Goal: Task Accomplishment & Management: Manage account settings

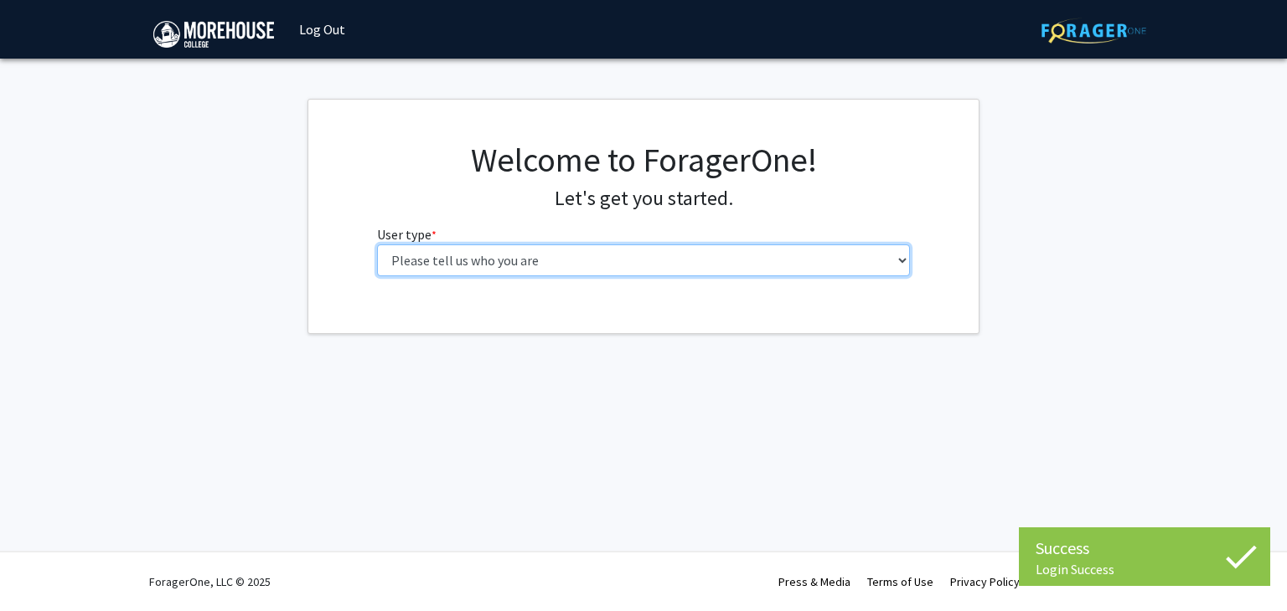
click at [662, 255] on select "Please tell us who you are Undergraduate Student Master's Student Doctoral Cand…" at bounding box center [644, 261] width 534 height 32
select select "1: undergrad"
click at [377, 245] on select "Please tell us who you are Undergraduate Student Master's Student Doctoral Cand…" at bounding box center [644, 261] width 534 height 32
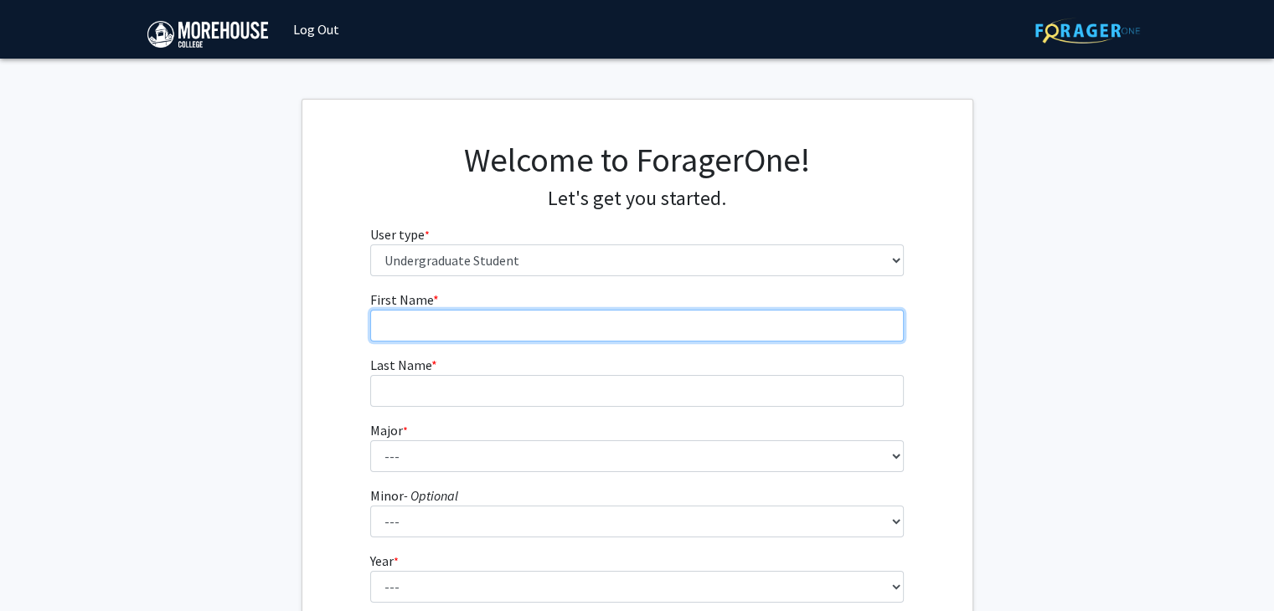
click at [620, 327] on input "First Name * required" at bounding box center [637, 326] width 534 height 32
type input "[PERSON_NAME]"
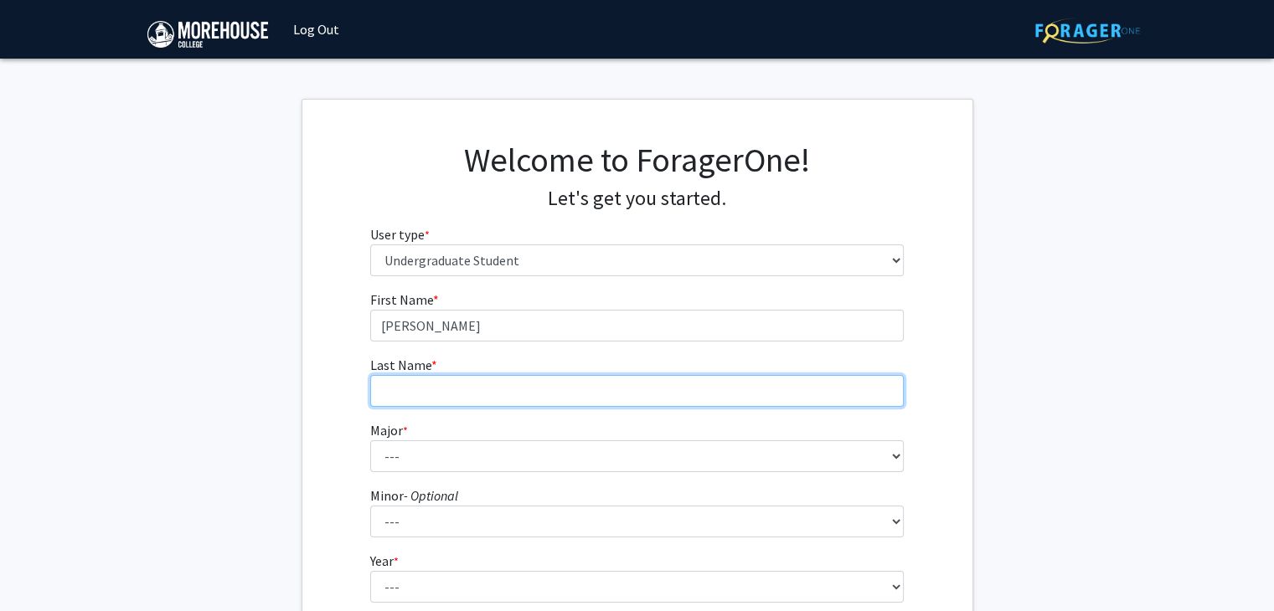
type input "[PERSON_NAME]"
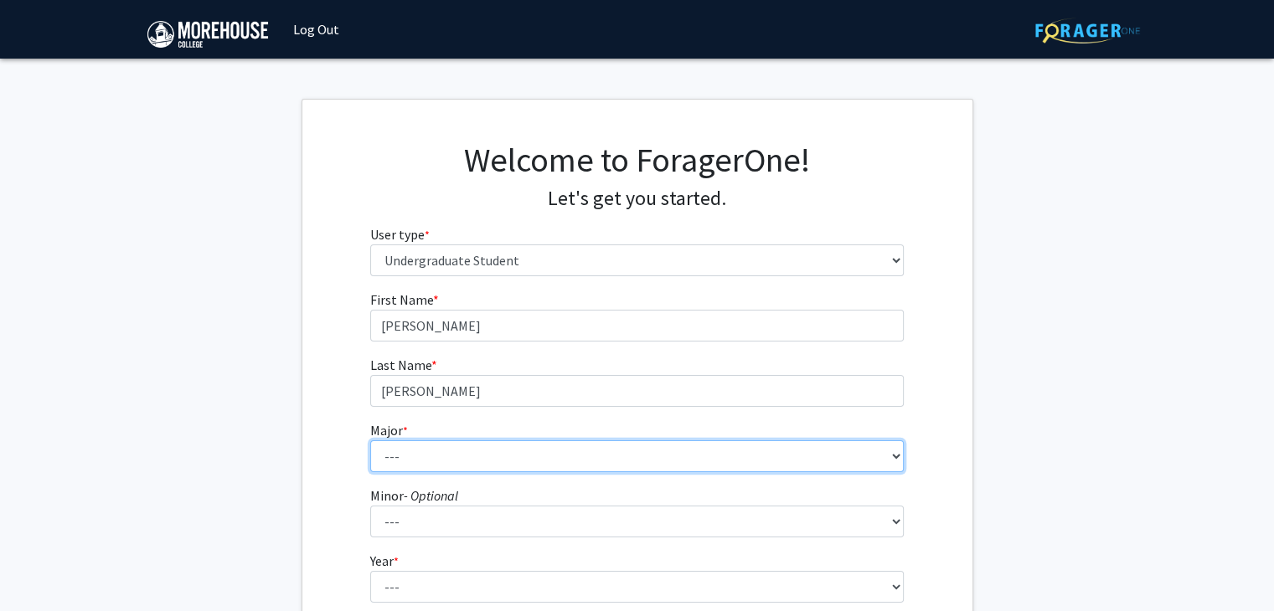
click at [546, 467] on select "--- Africana Studies Applied Physics Art History Art Studies Biology Business A…" at bounding box center [637, 457] width 534 height 32
select select "5: 2095"
click at [370, 441] on select "--- Africana Studies Applied Physics Art History Art Studies Biology Business A…" at bounding box center [637, 457] width 534 height 32
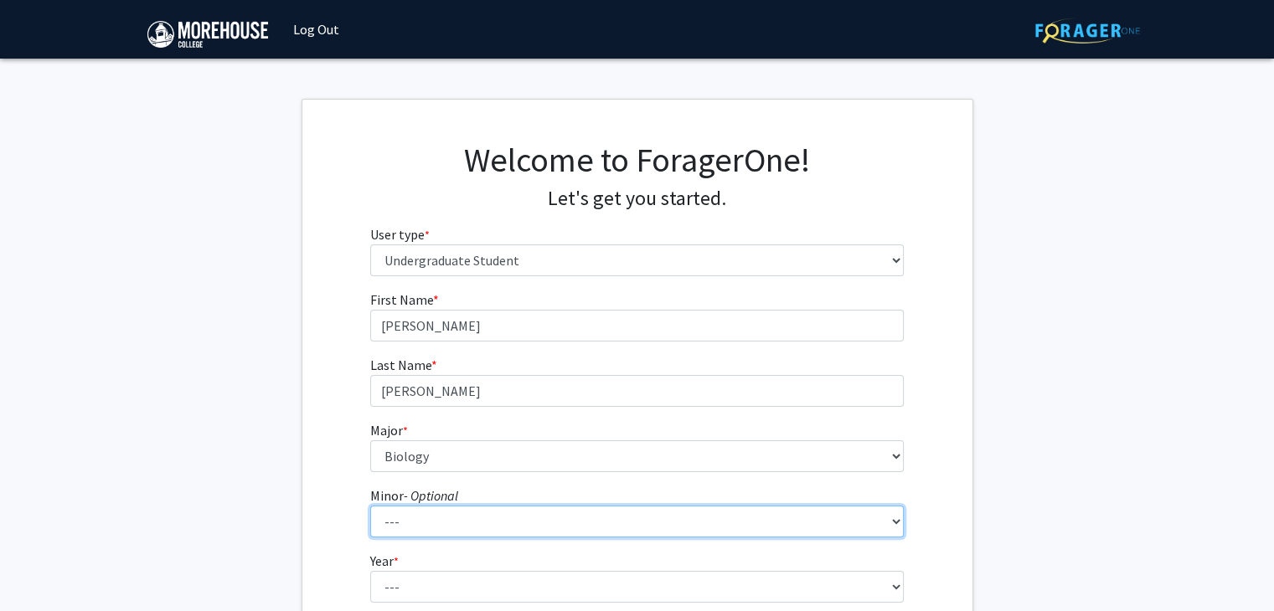
click at [518, 517] on select "--- Accounting Africana Studies Art Art History Biology Business Administration…" at bounding box center [637, 522] width 534 height 32
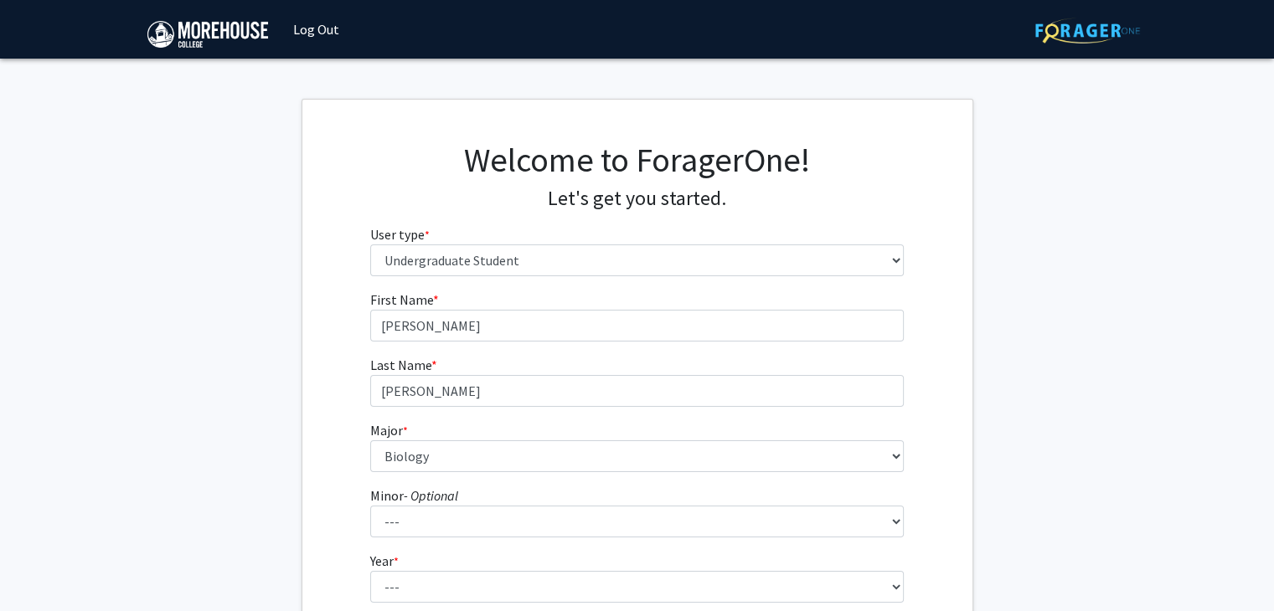
click at [982, 446] on fg-get-started "Welcome to ForagerOne! Let's get you started. User type * required Please tell …" at bounding box center [637, 429] width 1274 height 661
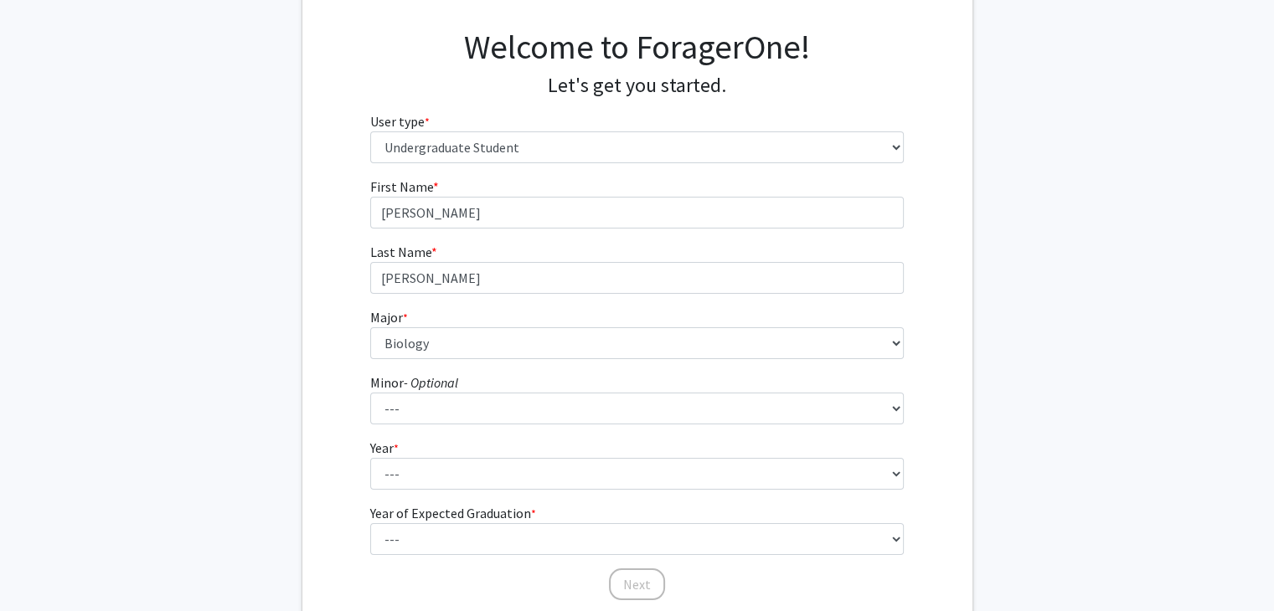
scroll to position [114, 0]
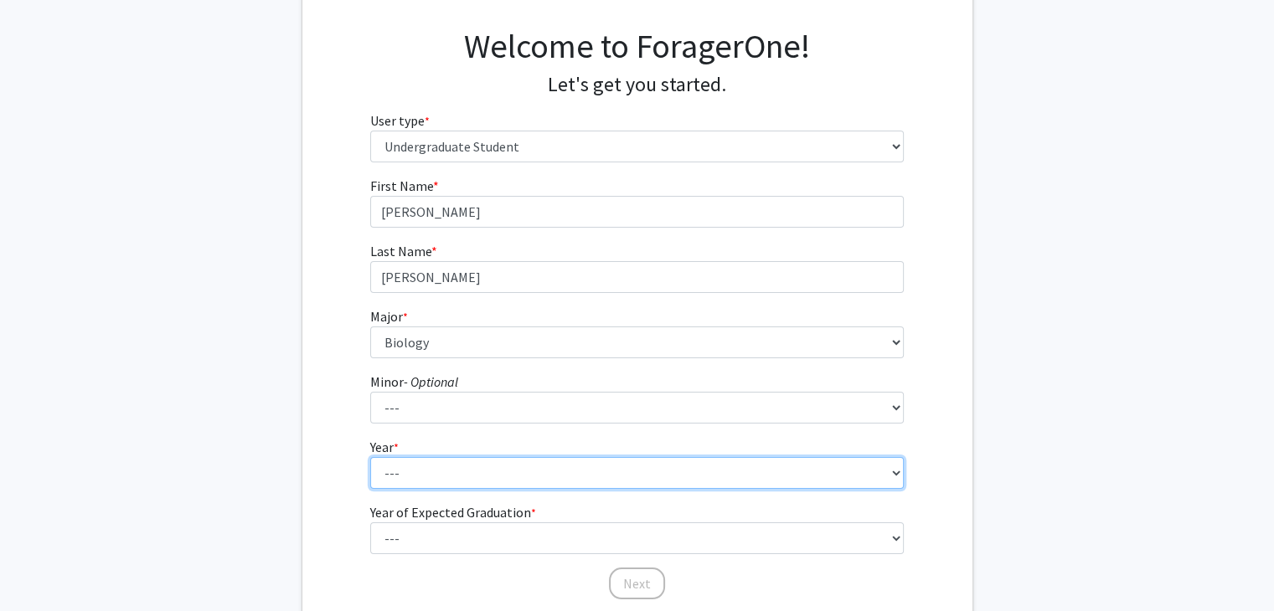
click at [901, 479] on select "--- First-year Sophomore Junior Senior Postbaccalaureate Certificate" at bounding box center [637, 473] width 534 height 32
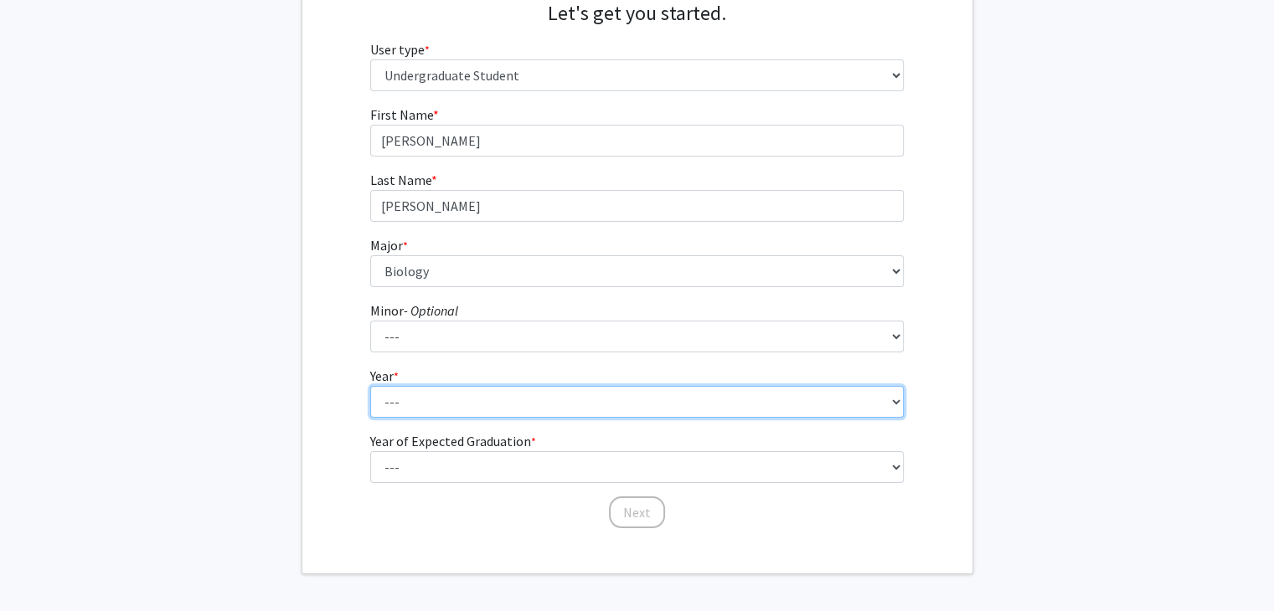
scroll to position [214, 0]
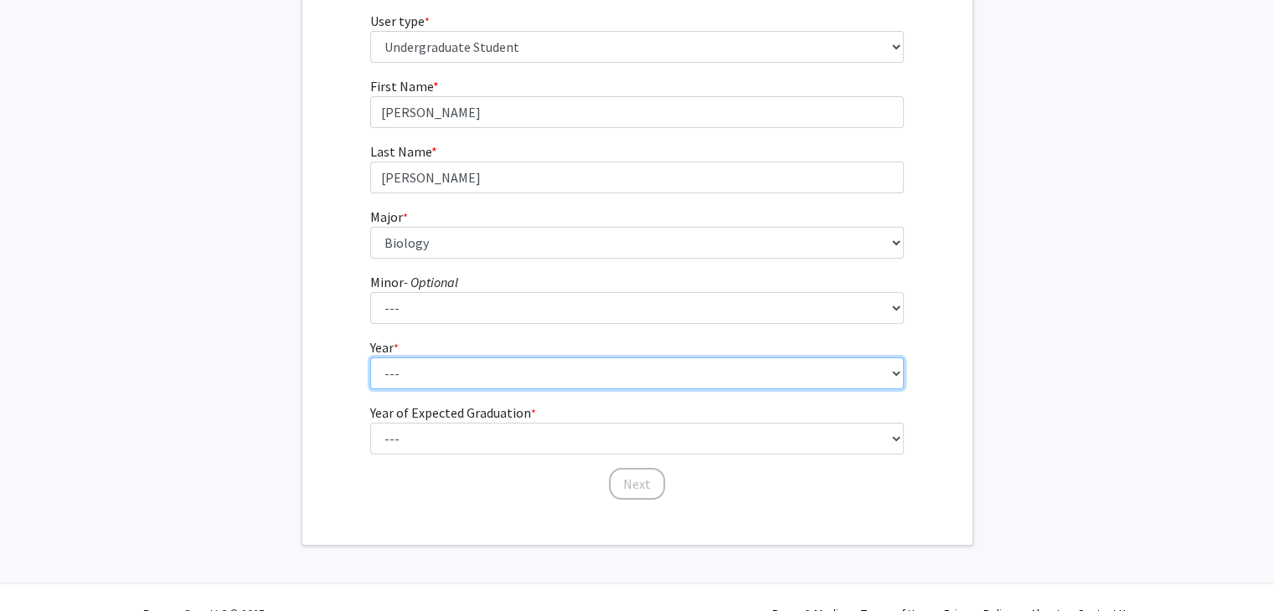
click at [900, 384] on select "--- First-year Sophomore Junior Senior Postbaccalaureate Certificate" at bounding box center [637, 374] width 534 height 32
select select "2: sophomore"
click at [370, 358] on select "--- First-year Sophomore Junior Senior Postbaccalaureate Certificate" at bounding box center [637, 374] width 534 height 32
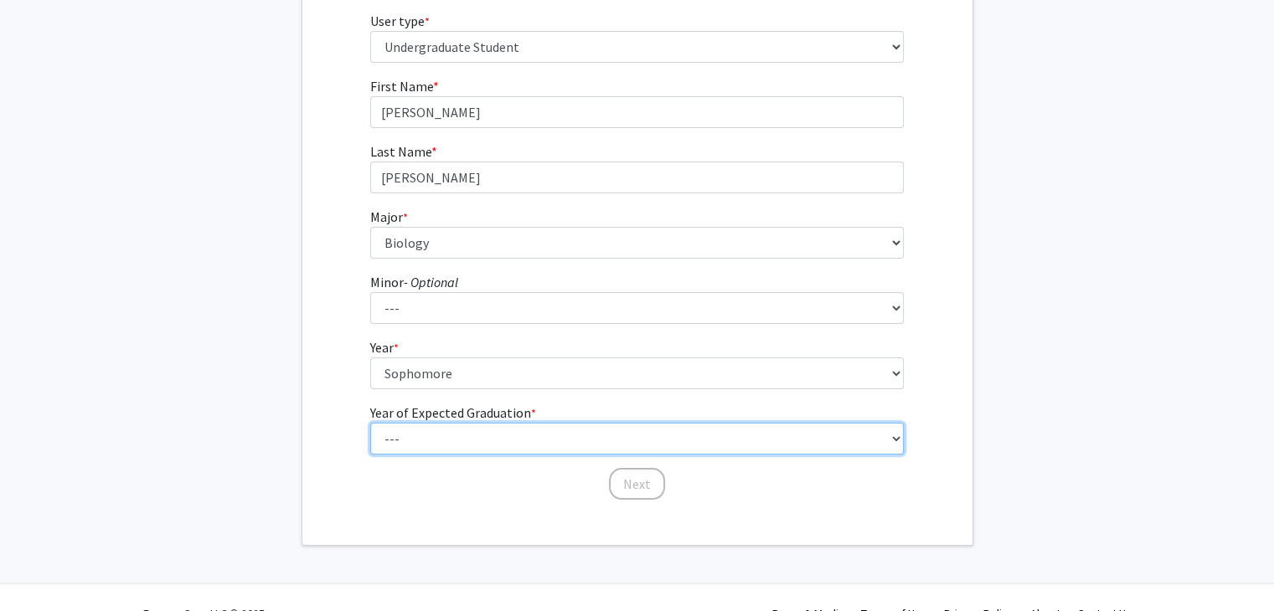
click at [697, 438] on select "--- 2025 2026 2027 2028 2029 2030 2031 2032 2033 2034" at bounding box center [637, 439] width 534 height 32
select select "4: 2028"
click at [370, 423] on select "--- 2025 2026 2027 2028 2029 2030 2031 2032 2033 2034" at bounding box center [637, 439] width 534 height 32
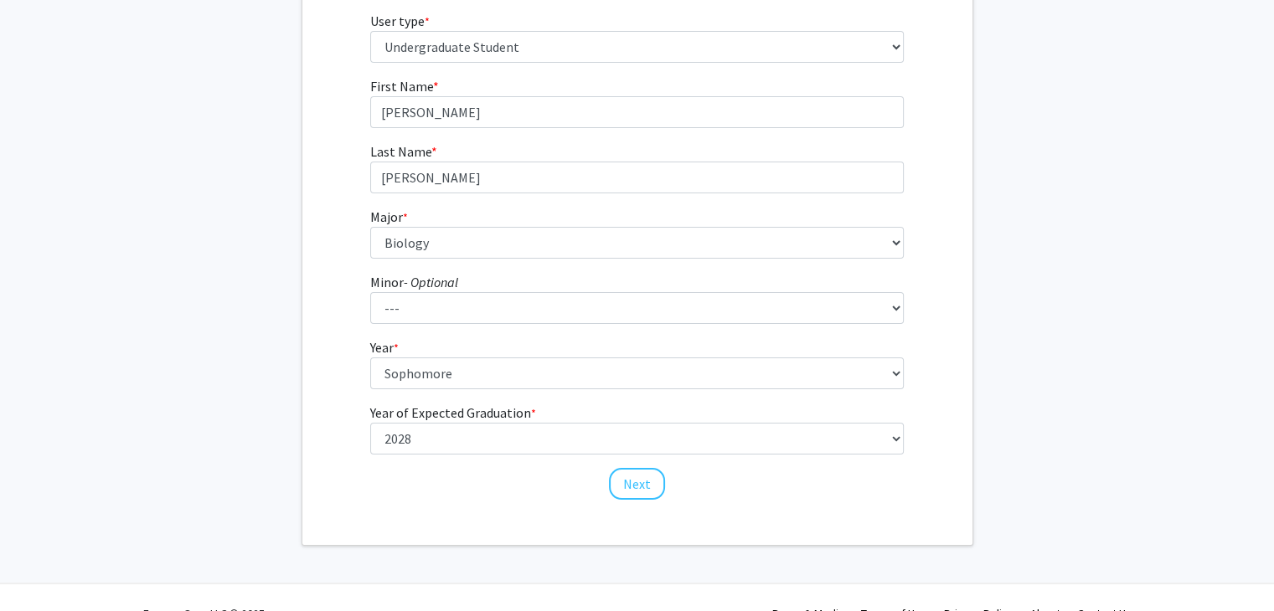
click at [982, 429] on fg-get-started "Welcome to ForagerOne! Let's get you started. User type * required Please tell …" at bounding box center [637, 215] width 1274 height 661
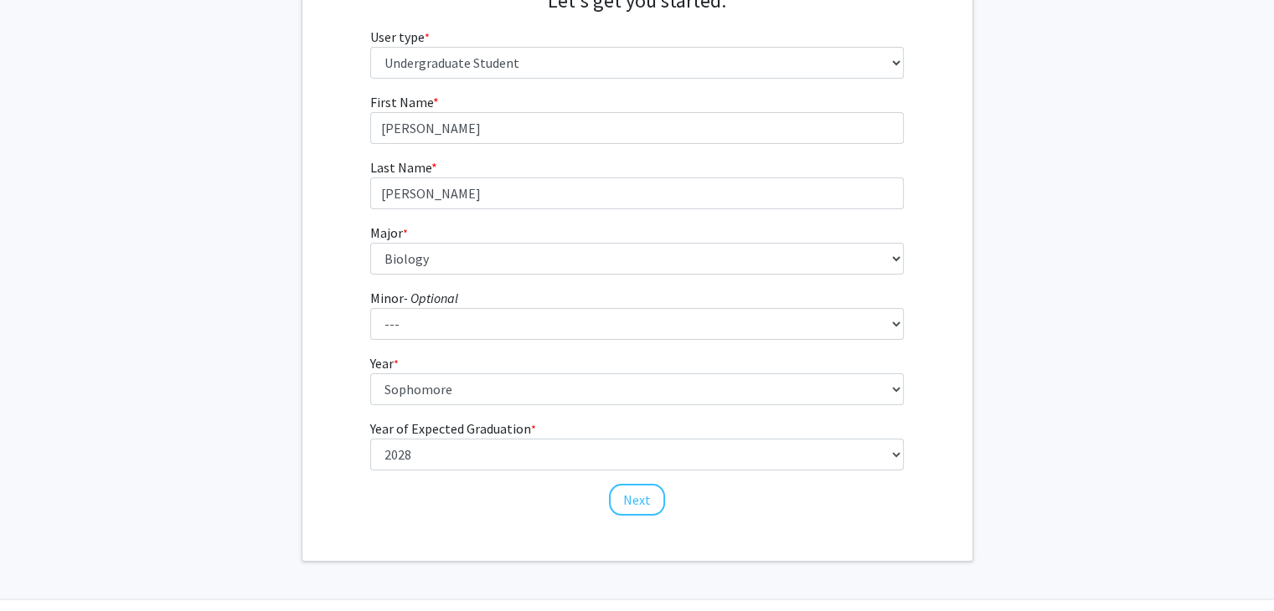
scroll to position [245, 0]
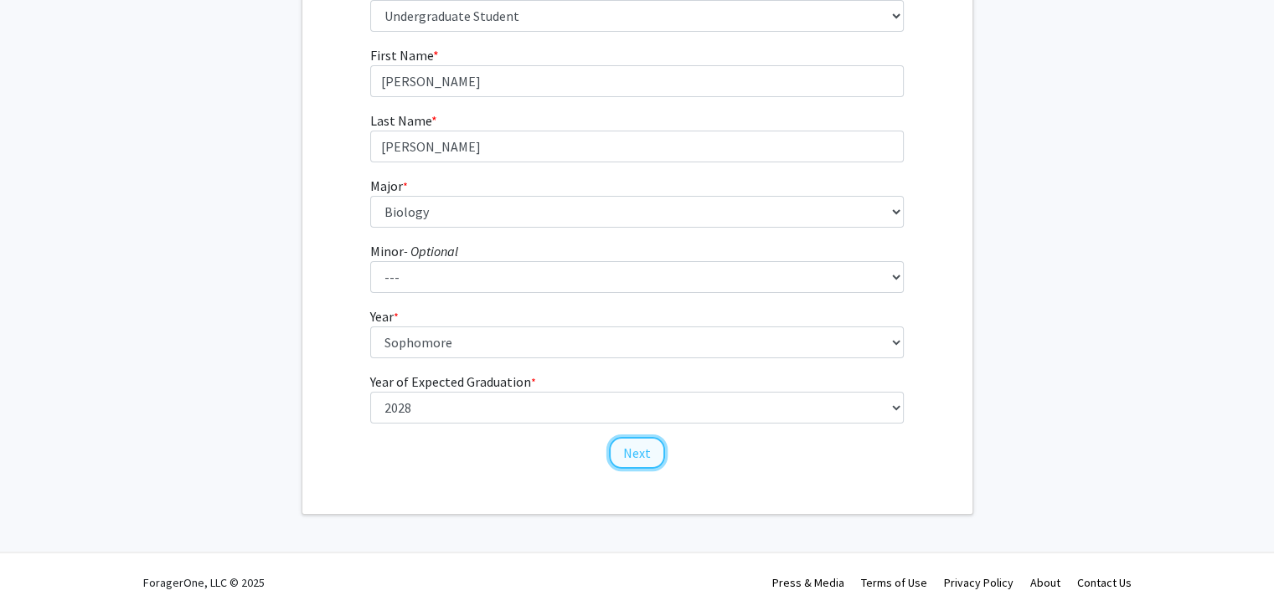
click at [637, 454] on button "Next" at bounding box center [637, 453] width 56 height 32
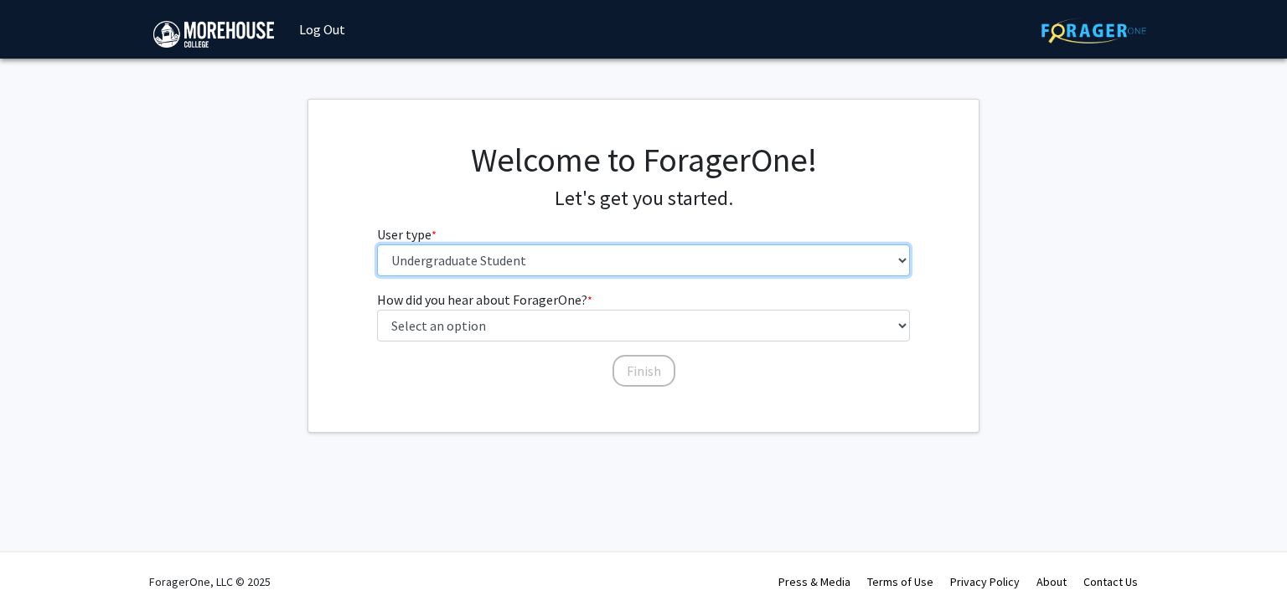
click at [544, 266] on select "Please tell us who you are Undergraduate Student Master's Student Doctoral Cand…" at bounding box center [644, 261] width 534 height 32
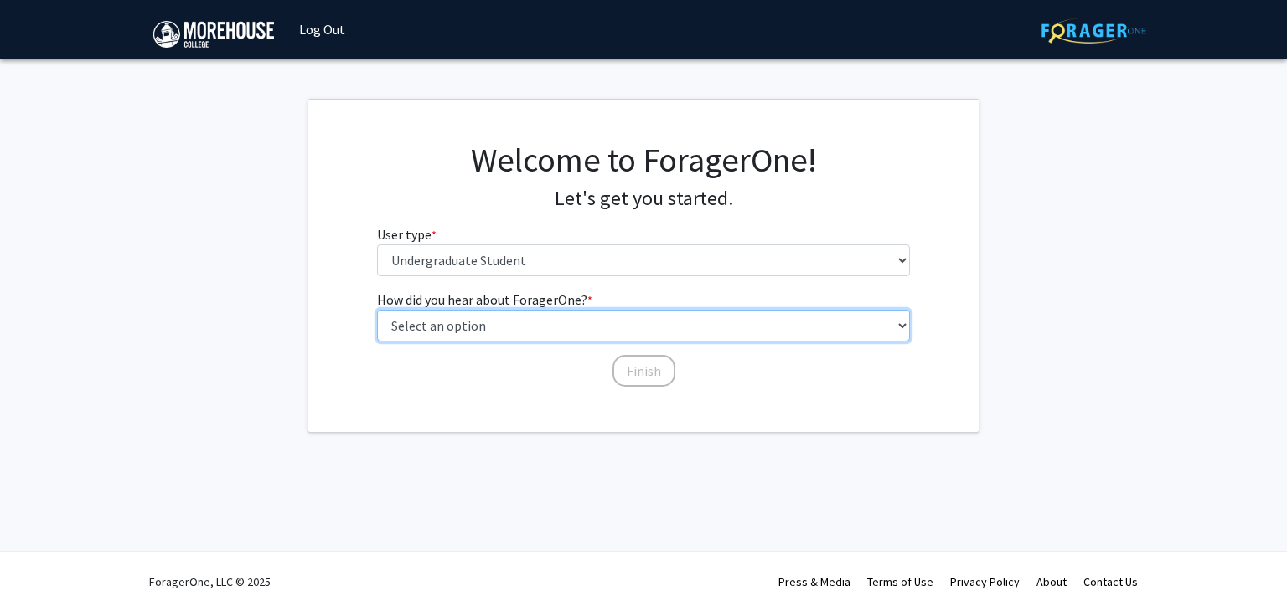
click at [498, 313] on select "Select an option Peer/student recommendation Faculty/staff recommendation Unive…" at bounding box center [644, 326] width 534 height 32
select select "2: faculty_recommendation"
click at [377, 310] on select "Select an option Peer/student recommendation Faculty/staff recommendation Unive…" at bounding box center [644, 326] width 534 height 32
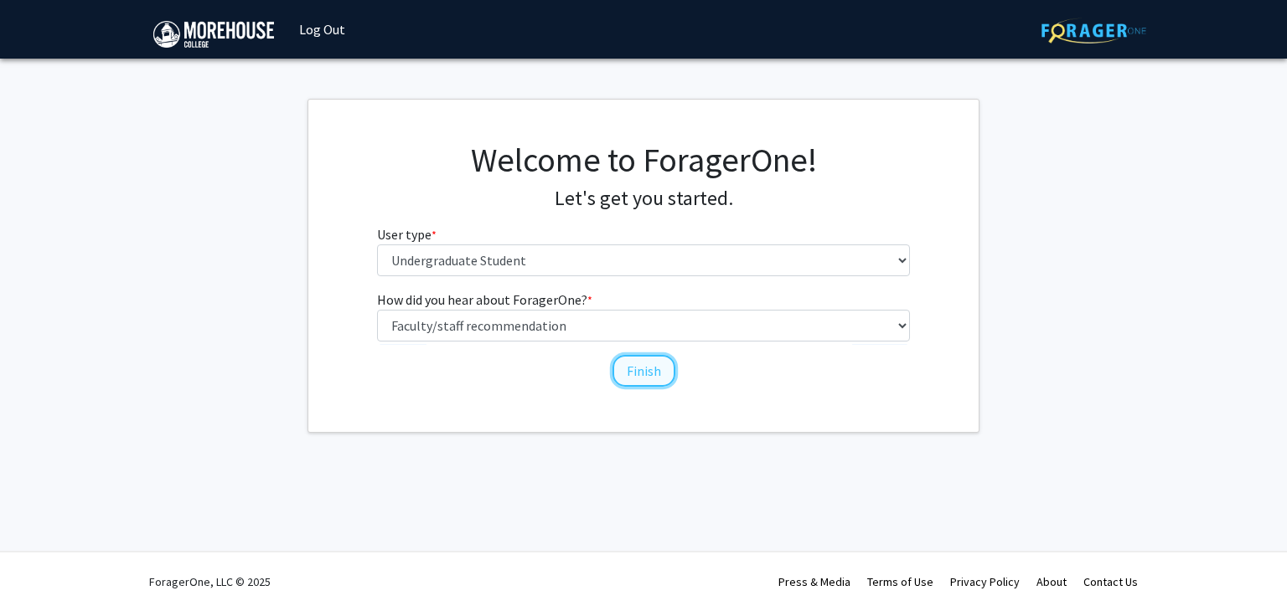
click at [653, 376] on button "Finish" at bounding box center [643, 371] width 63 height 32
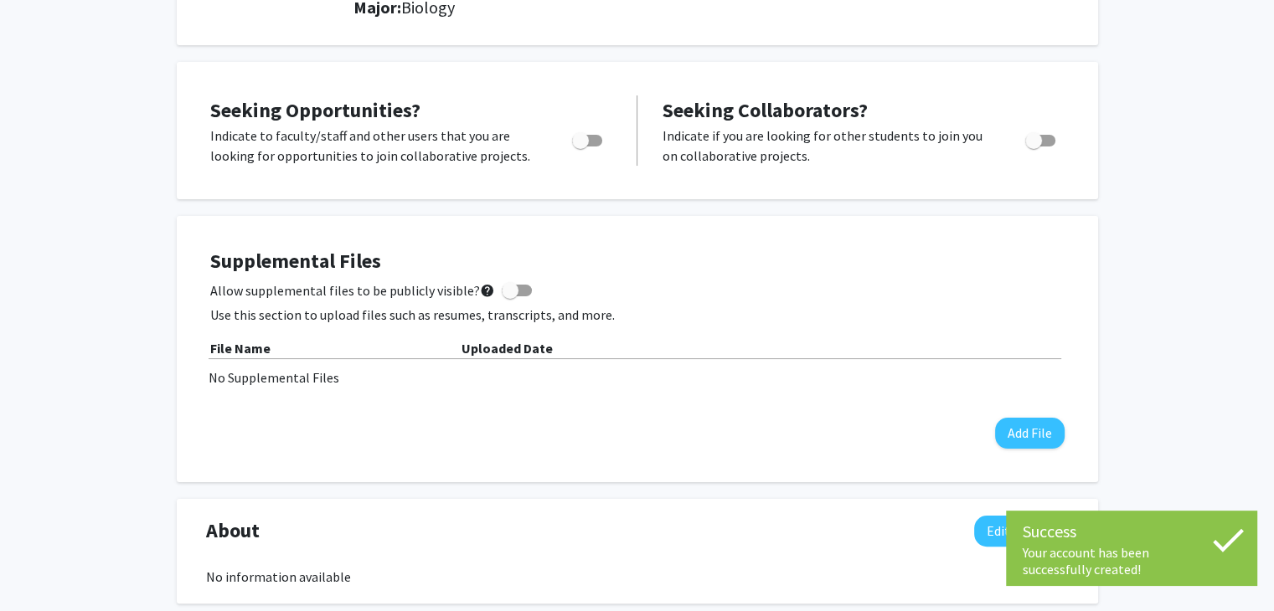
scroll to position [288, 0]
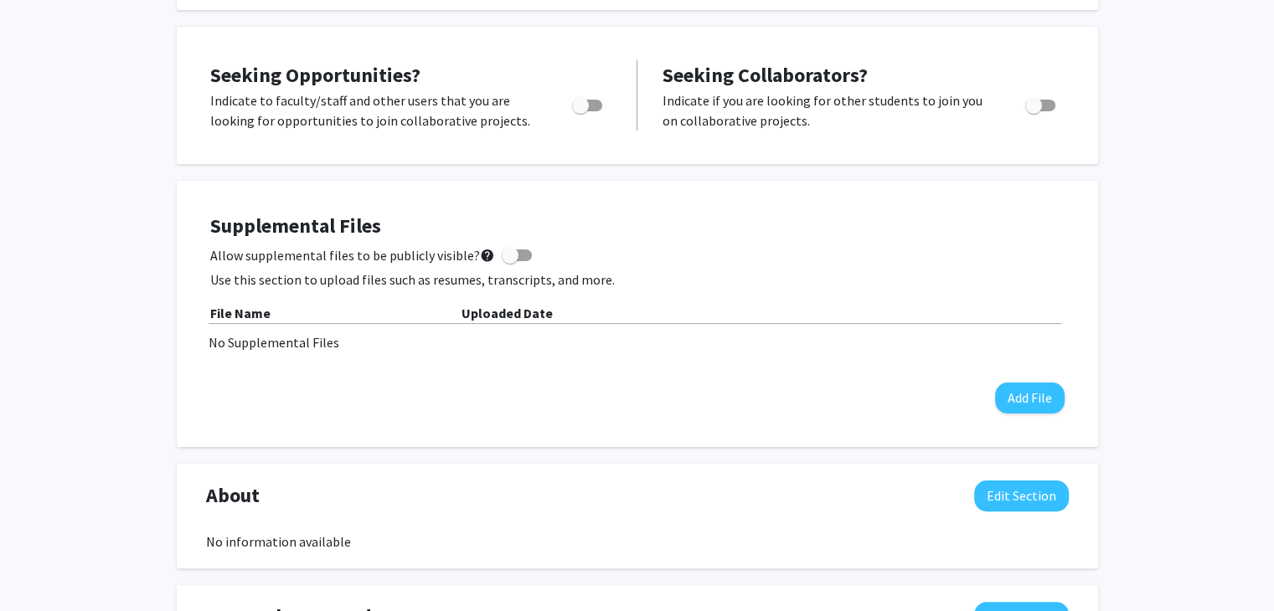
click at [1041, 116] on div at bounding box center [1041, 110] width 71 height 40
click at [1034, 102] on span "Toggle" at bounding box center [1033, 105] width 17 height 17
click at [1034, 111] on input "Would you like to receive other student requests to work with you?" at bounding box center [1033, 111] width 1 height 1
checkbox input "true"
click at [579, 103] on span "Toggle" at bounding box center [580, 105] width 17 height 17
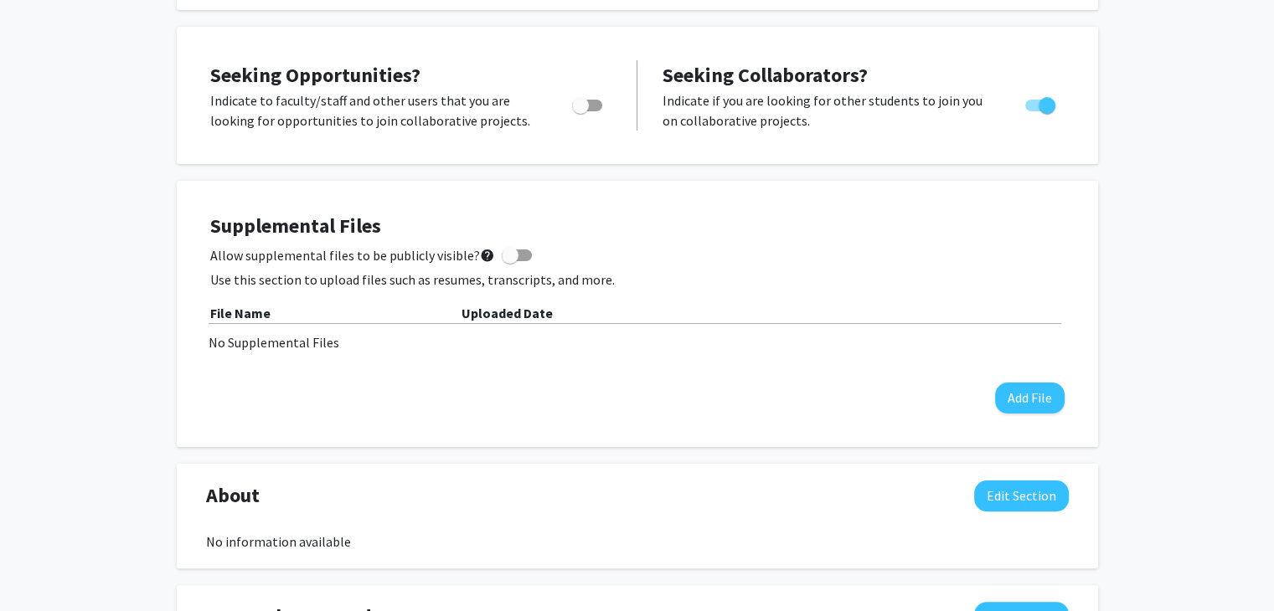
click at [580, 111] on input "Are you actively seeking opportunities?" at bounding box center [580, 111] width 1 height 1
checkbox input "true"
click at [1062, 481] on div "Edit Section" at bounding box center [1021, 496] width 95 height 31
click at [1031, 441] on div "Supplemental Files Allow supplemental files to be publicly visible? help Use th…" at bounding box center [637, 314] width 921 height 266
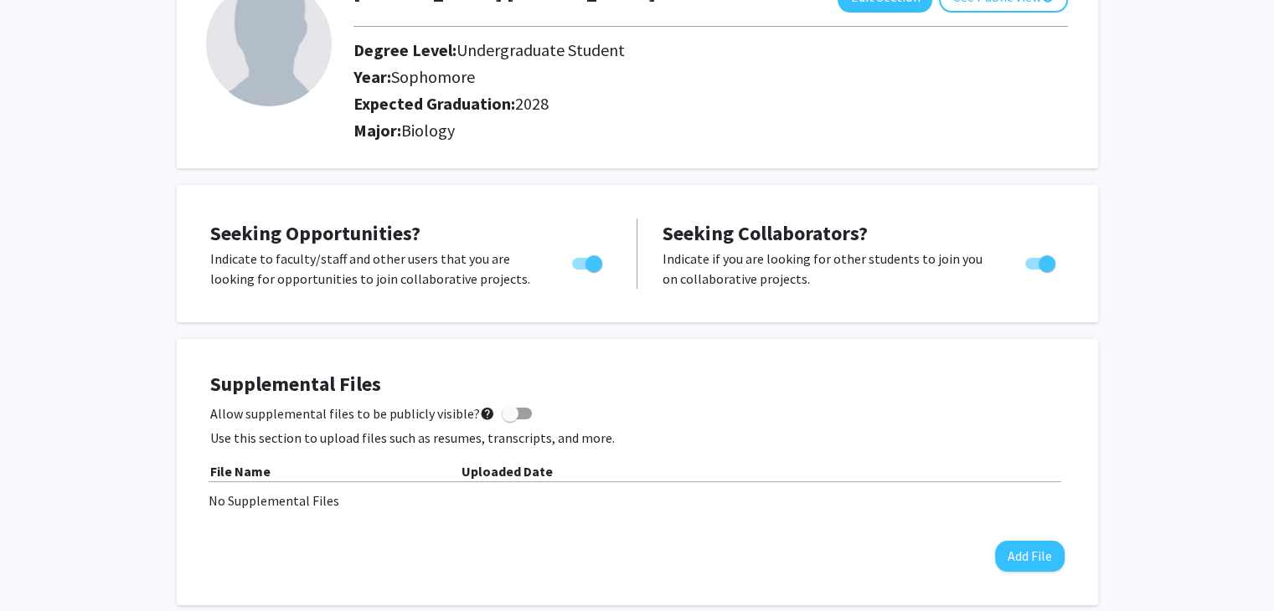
scroll to position [0, 0]
